Goal: Information Seeking & Learning: Stay updated

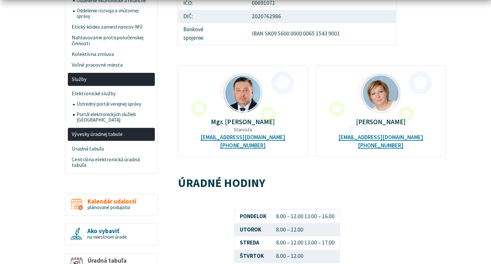
scroll to position [260, 0]
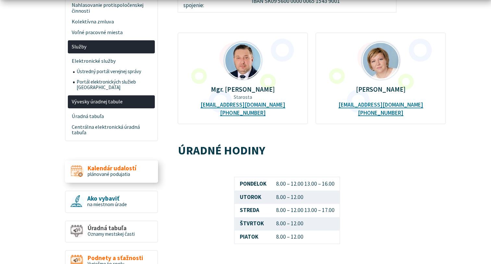
click at [102, 165] on span "Kalendár udalostí" at bounding box center [112, 168] width 49 height 7
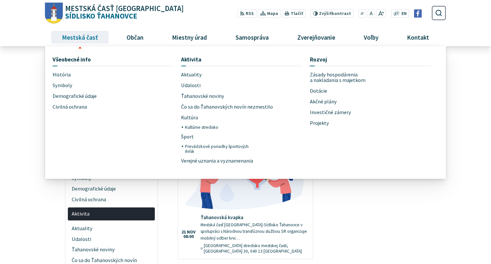
click at [77, 36] on span "Mestská časť" at bounding box center [79, 37] width 41 height 18
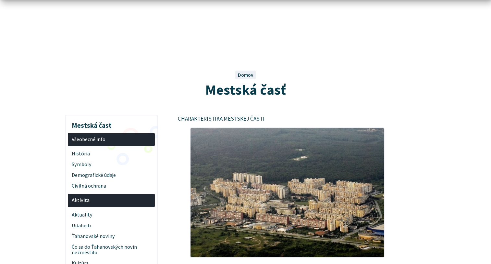
scroll to position [97, 0]
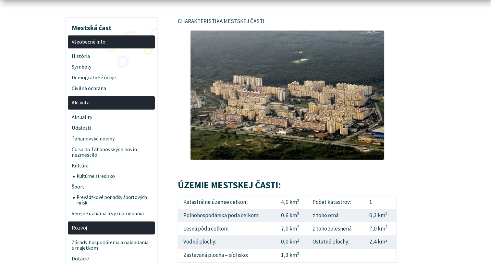
click at [273, 96] on img at bounding box center [287, 95] width 195 height 130
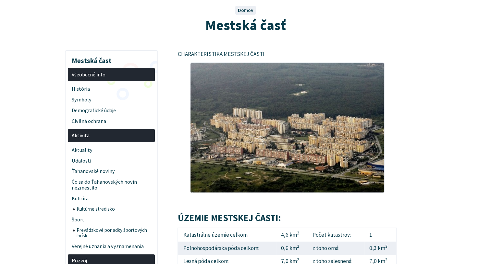
scroll to position [0, 0]
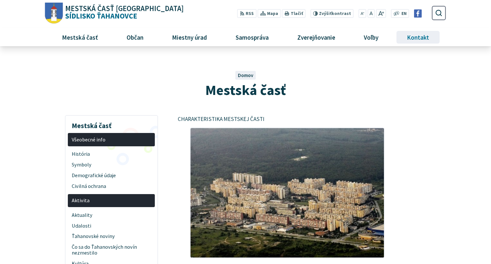
click at [418, 36] on span "Kontakt" at bounding box center [418, 37] width 27 height 18
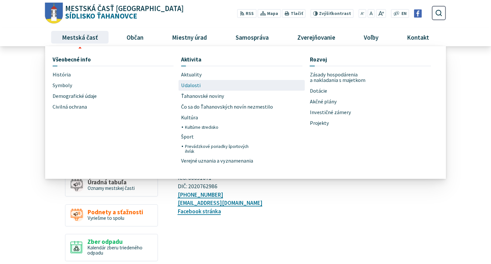
click at [189, 83] on span "Udalosti" at bounding box center [190, 85] width 19 height 11
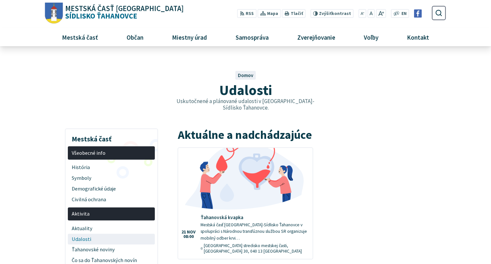
click at [78, 233] on span "Udalosti" at bounding box center [112, 238] width 80 height 11
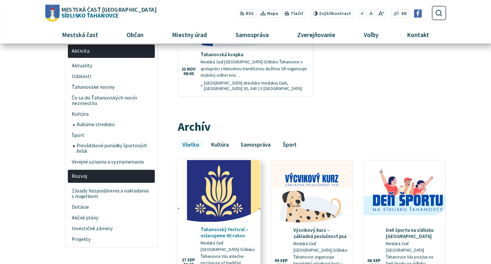
scroll to position [32, 0]
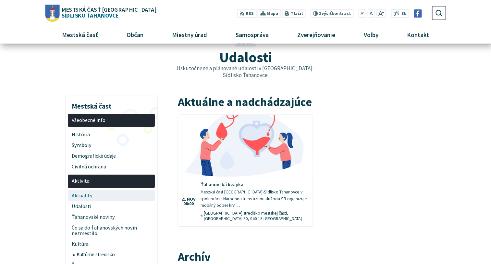
click at [81, 190] on span "Aktuality" at bounding box center [112, 195] width 80 height 11
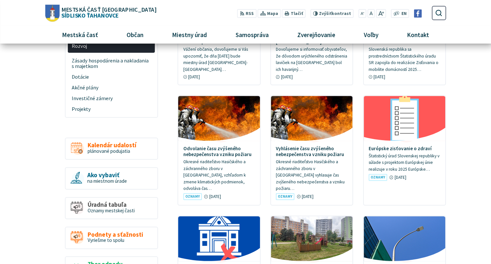
scroll to position [162, 0]
